Goal: Task Accomplishment & Management: Use online tool/utility

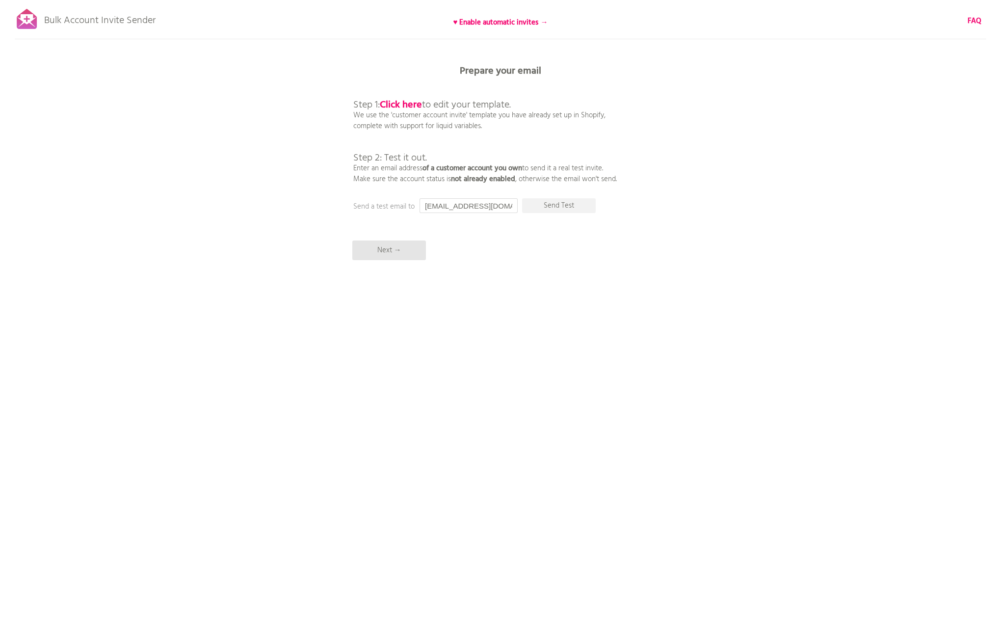
click at [479, 206] on input "[EMAIL_ADDRESS][DOMAIN_NAME]" at bounding box center [469, 205] width 98 height 15
type input "dev@unfolded.nl"
click at [532, 252] on div "Bulk Account Invite Sender ♥ Enable automatic invites → FAQ Synced all customer…" at bounding box center [500, 171] width 1001 height 343
click at [564, 205] on p "Send Test" at bounding box center [559, 205] width 74 height 15
click at [642, 166] on div "Bulk Account Invite Sender ♥ Enable automatic invites → FAQ Synced all customer…" at bounding box center [500, 171] width 1001 height 343
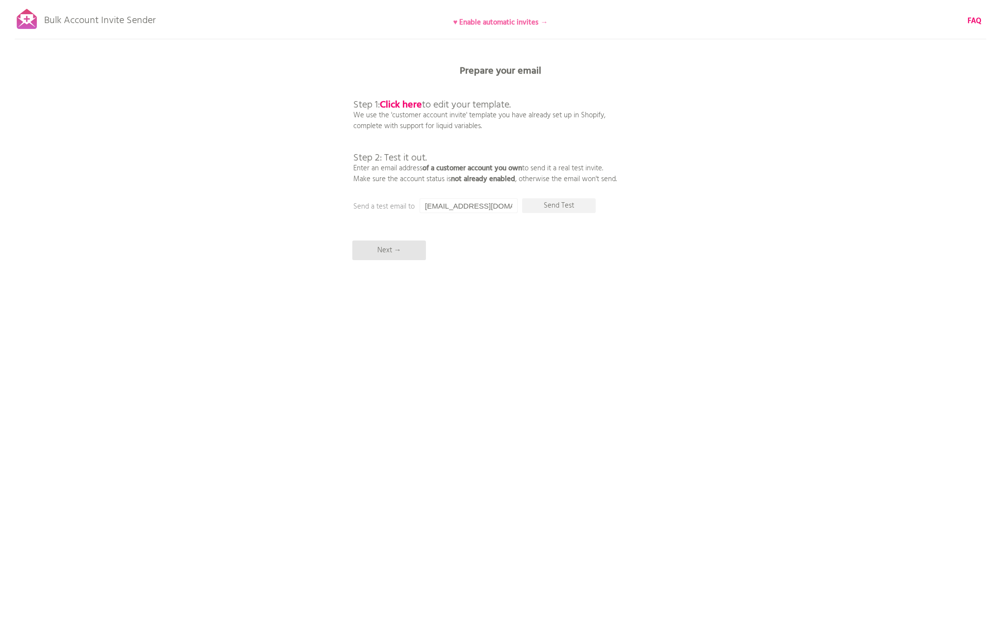
click at [505, 23] on b "♥ Enable automatic invites →" at bounding box center [500, 23] width 95 height 12
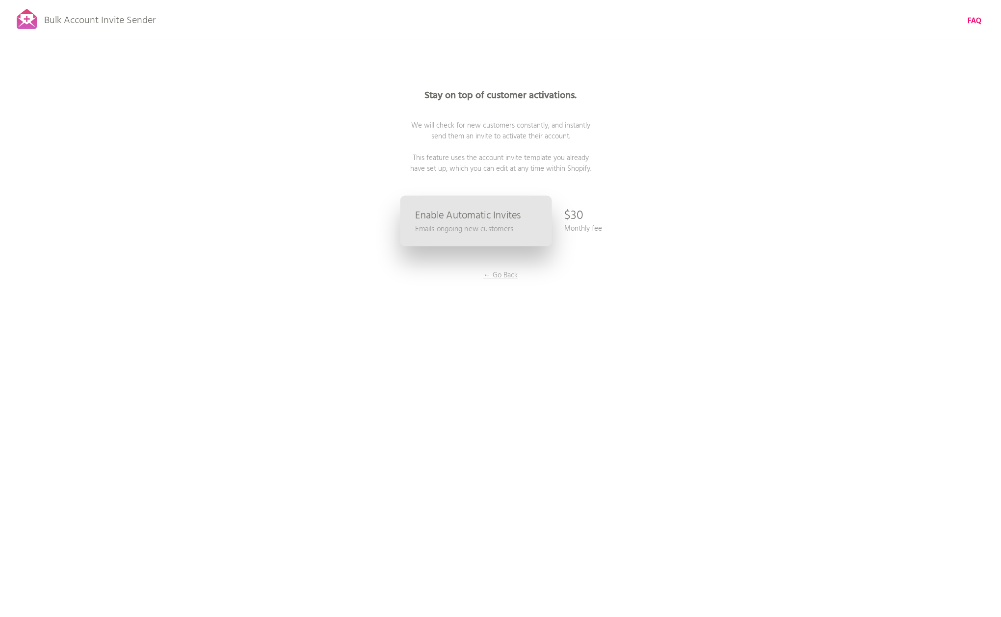
click at [491, 221] on p "Enable Automatic Invites" at bounding box center [467, 215] width 105 height 10
click at [388, 303] on div "Stay on top of customer activations. We will check for new customers constantly…" at bounding box center [500, 196] width 491 height 393
click at [588, 222] on div "Stay on top of customer activations. We will check for new customers constantly…" at bounding box center [500, 196] width 491 height 393
click at [574, 223] on p "Monthly fee" at bounding box center [583, 228] width 38 height 11
click at [579, 217] on p "$30" at bounding box center [573, 215] width 19 height 29
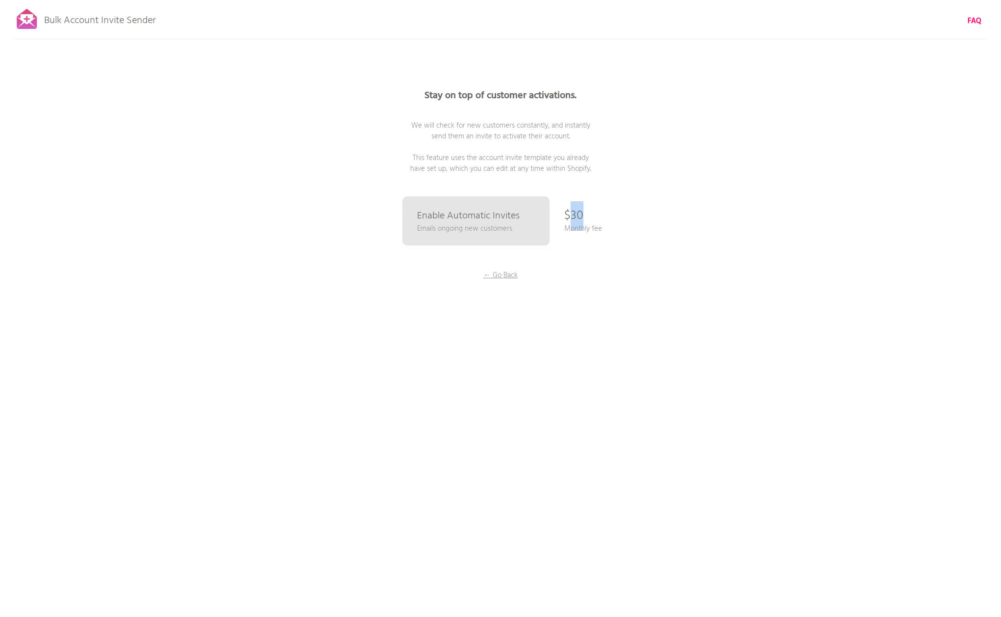
click at [579, 217] on p "$30" at bounding box center [573, 215] width 19 height 29
click at [488, 135] on span "We will check for new customers constantly, and instantly send them an invite t…" at bounding box center [500, 147] width 181 height 55
drag, startPoint x: 476, startPoint y: 158, endPoint x: 596, endPoint y: 172, distance: 120.6
click at [596, 172] on p "Stay on top of customer activations. We will check for new customers constantly…" at bounding box center [500, 132] width 294 height 83
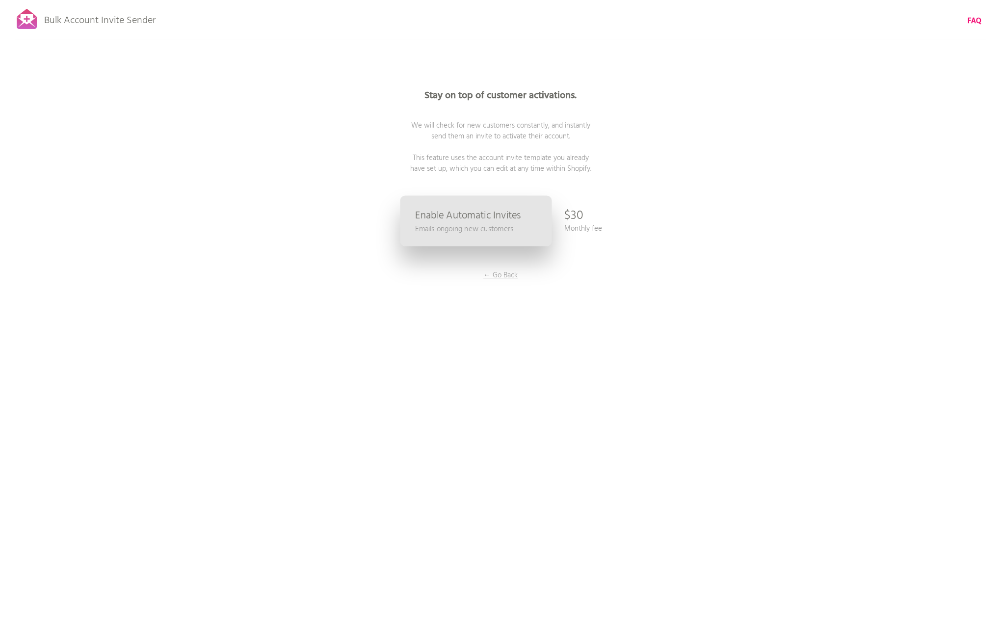
click at [454, 221] on p "Enable Automatic Invites" at bounding box center [467, 215] width 105 height 10
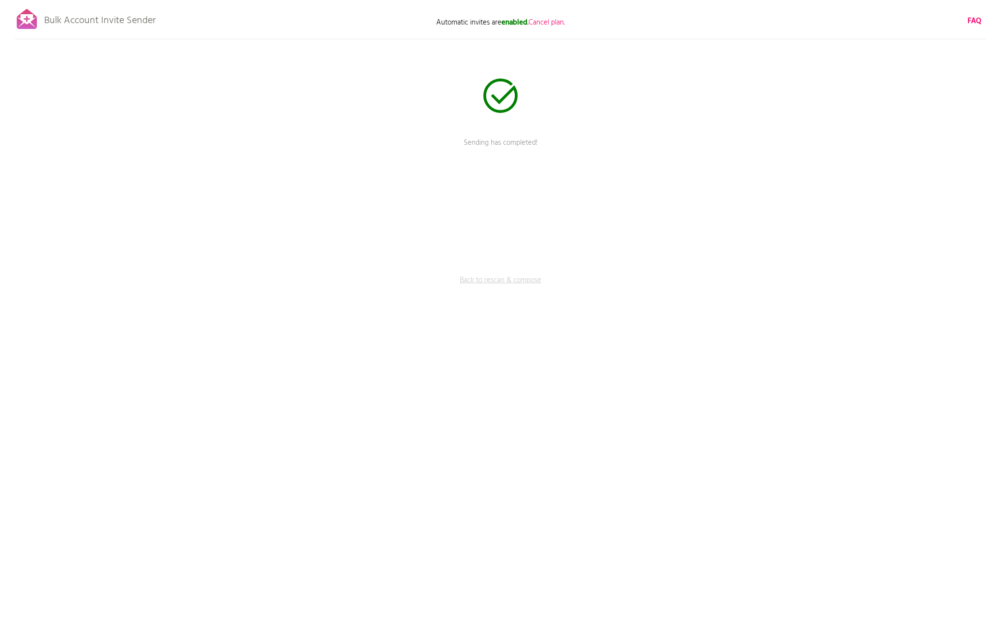
click at [503, 281] on link "Back to rescan & compose" at bounding box center [500, 287] width 294 height 25
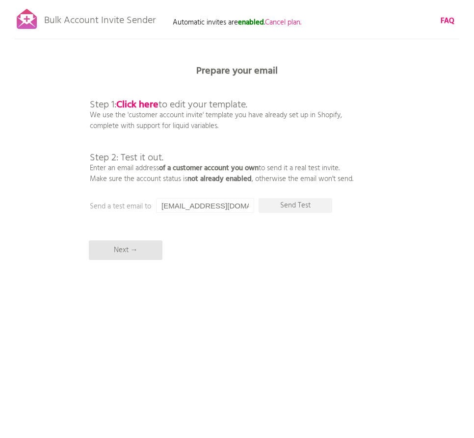
click at [295, 164] on p "Step 1: Click here to edit your template. We use the 'customer account invite' …" at bounding box center [221, 132] width 263 height 106
click at [141, 249] on p "Next →" at bounding box center [126, 250] width 74 height 20
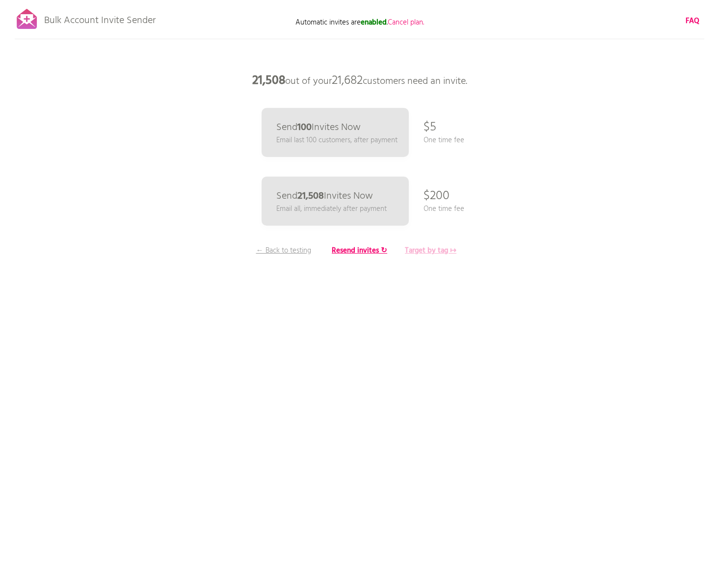
click at [441, 249] on b "Target by tag ↦" at bounding box center [431, 251] width 52 height 12
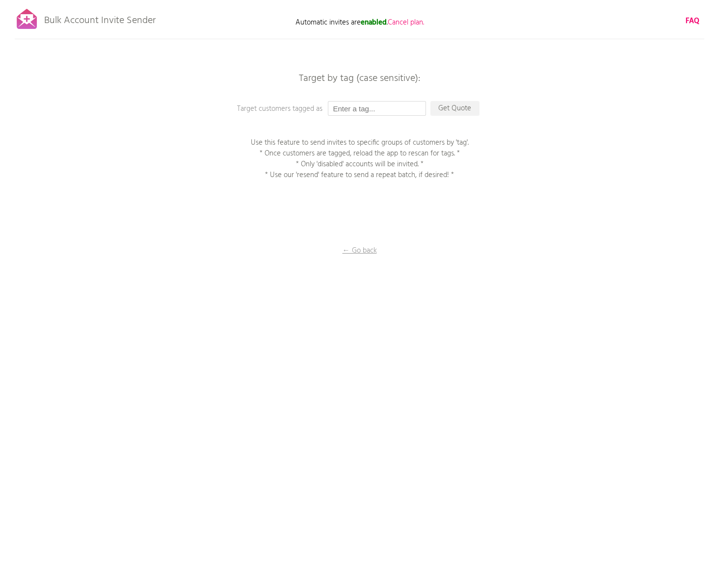
click at [406, 110] on input "text" at bounding box center [377, 108] width 98 height 15
click at [362, 251] on p "← Go back" at bounding box center [360, 250] width 98 height 11
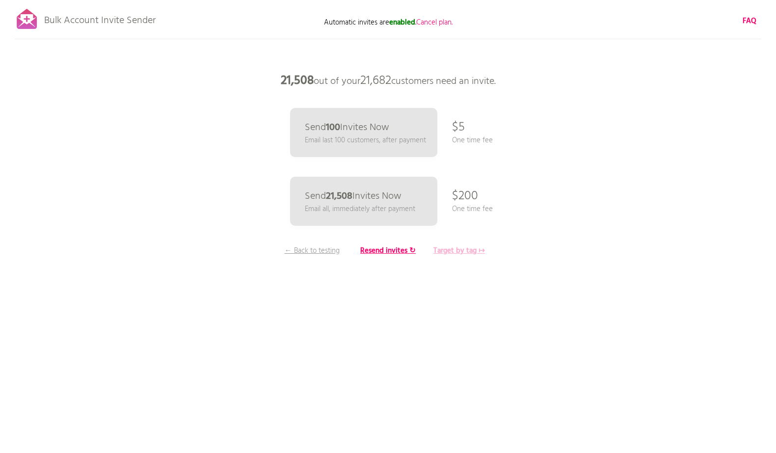
click at [468, 251] on b "Target by tag ↦" at bounding box center [459, 251] width 52 height 12
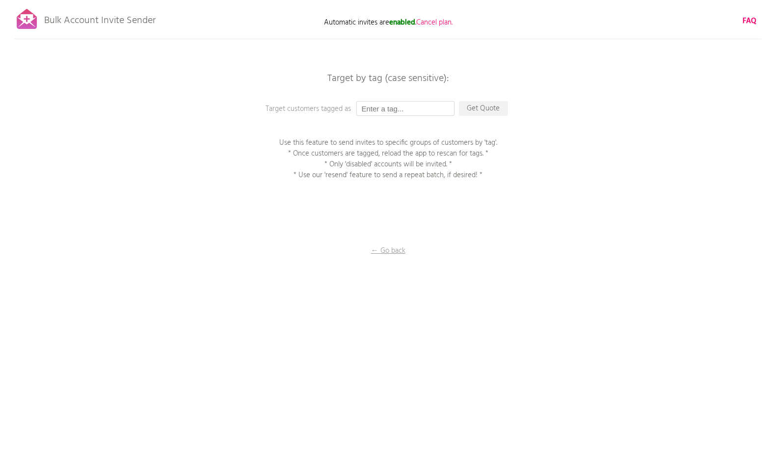
click at [384, 108] on input "text" at bounding box center [405, 108] width 98 height 15
type input "bulk"
click at [493, 105] on p "Get Quote" at bounding box center [483, 108] width 49 height 15
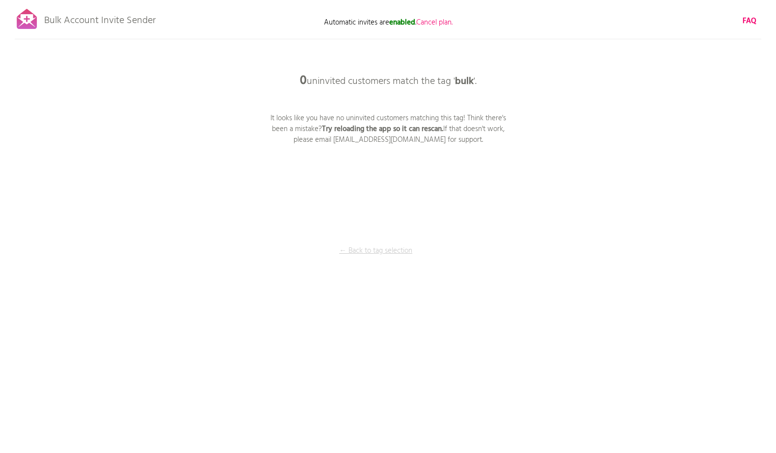
click at [383, 256] on p "← Back to tag selection" at bounding box center [376, 250] width 74 height 11
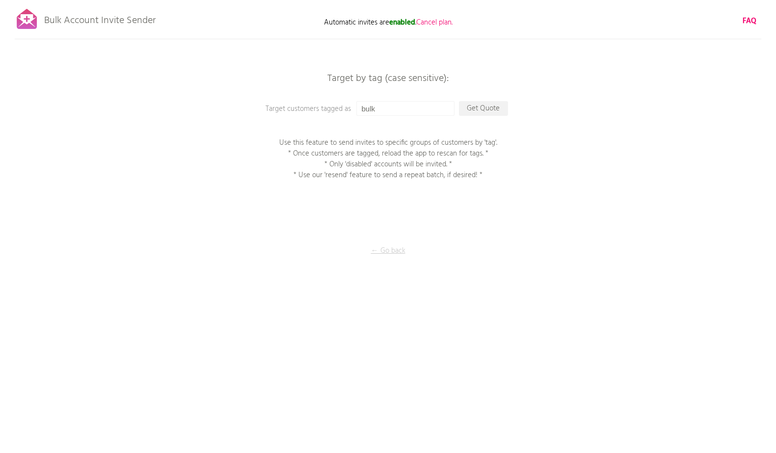
click at [400, 253] on p "← Go back" at bounding box center [388, 250] width 98 height 11
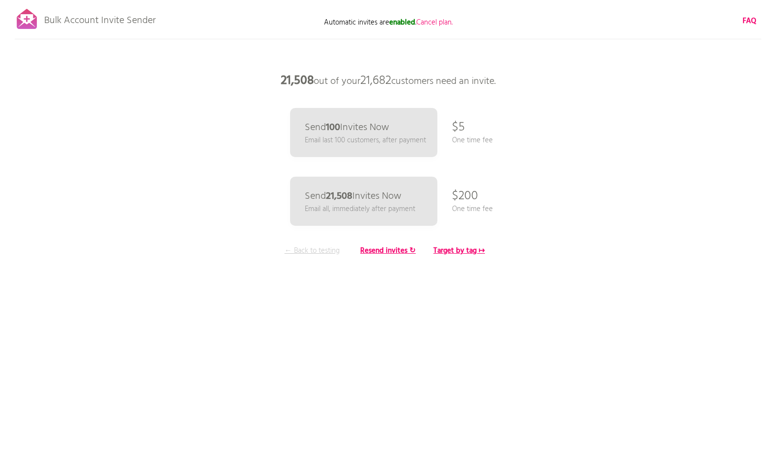
click at [315, 251] on p "← Back to testing" at bounding box center [312, 250] width 74 height 11
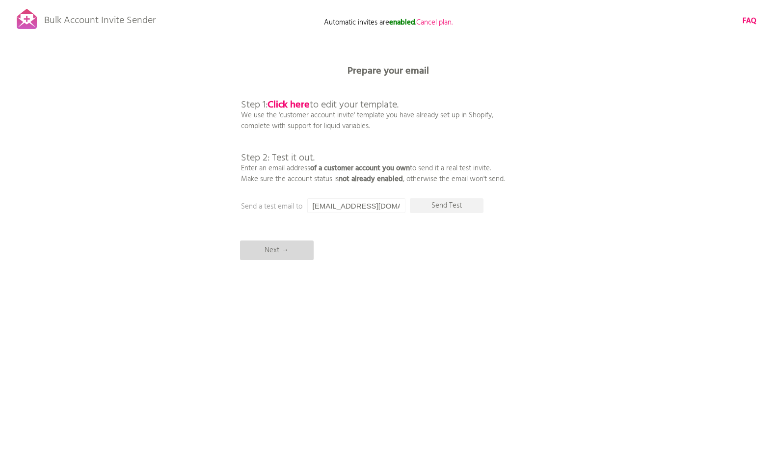
click at [288, 243] on p "Next →" at bounding box center [277, 250] width 74 height 20
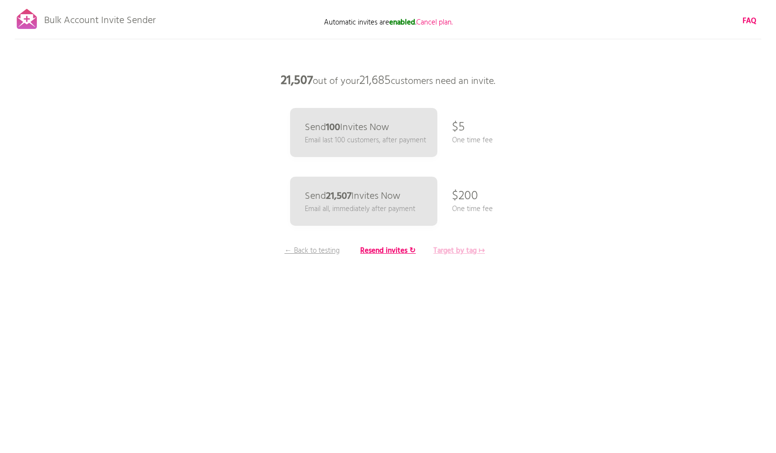
click at [457, 249] on b "Target by tag ↦" at bounding box center [459, 251] width 52 height 12
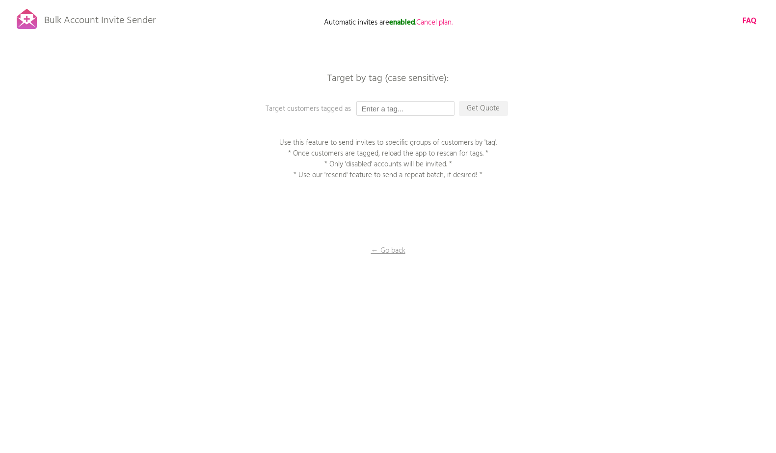
click at [399, 106] on input "text" at bounding box center [405, 108] width 98 height 15
type input "bulk"
click at [472, 107] on p "Get Quote" at bounding box center [483, 108] width 49 height 15
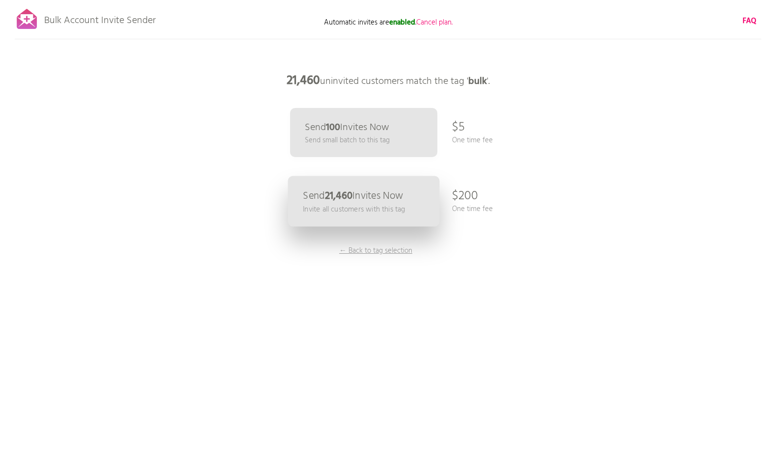
click at [402, 193] on p "Send 21,460 Invites Now" at bounding box center [353, 196] width 100 height 10
